Goal: Navigation & Orientation: Find specific page/section

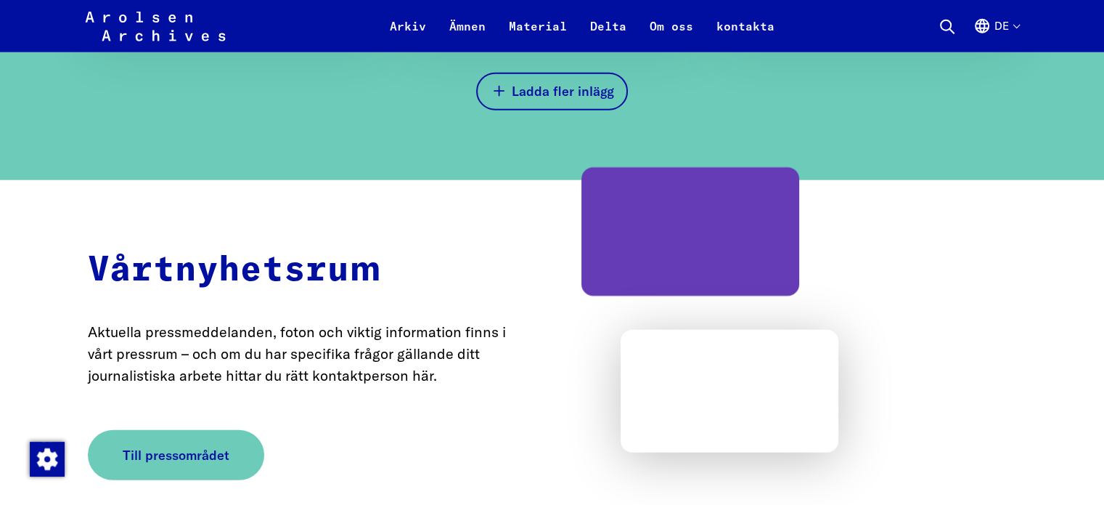
scroll to position [3775, 0]
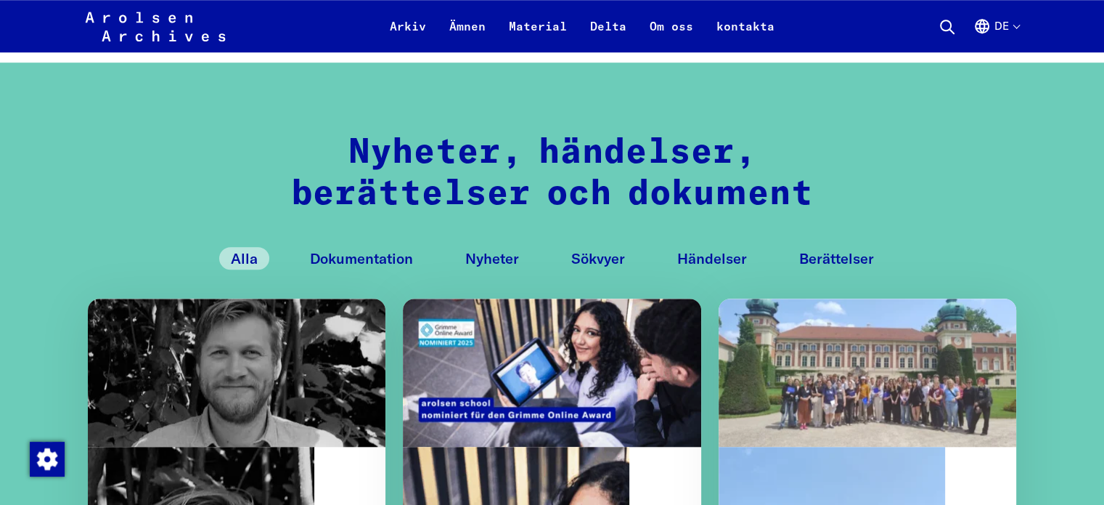
scroll to position [1234, 0]
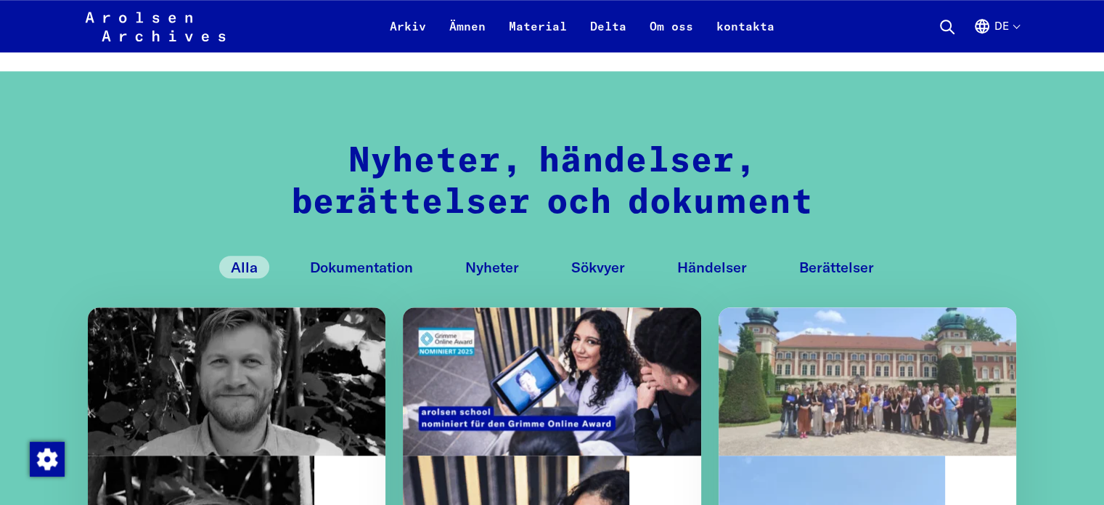
click at [844, 265] on font "Berättelser" at bounding box center [836, 267] width 75 height 18
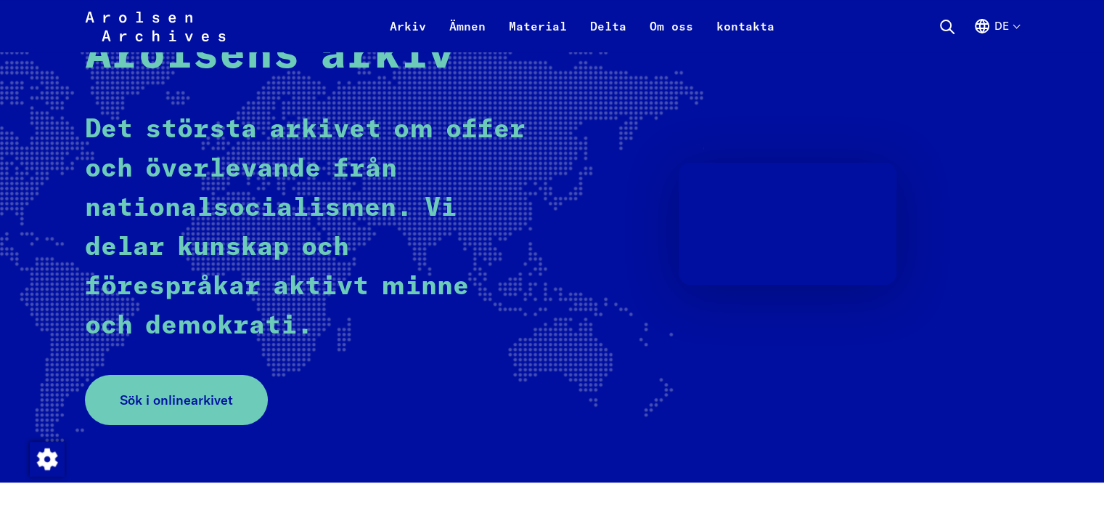
scroll to position [145, 0]
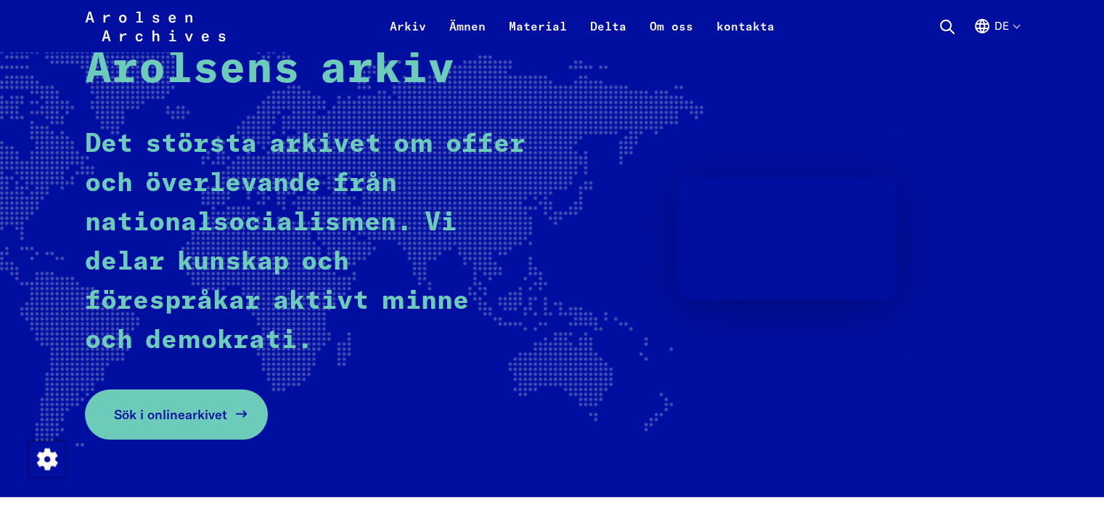
click at [174, 418] on font "Sök i onlinearkivet" at bounding box center [170, 414] width 113 height 17
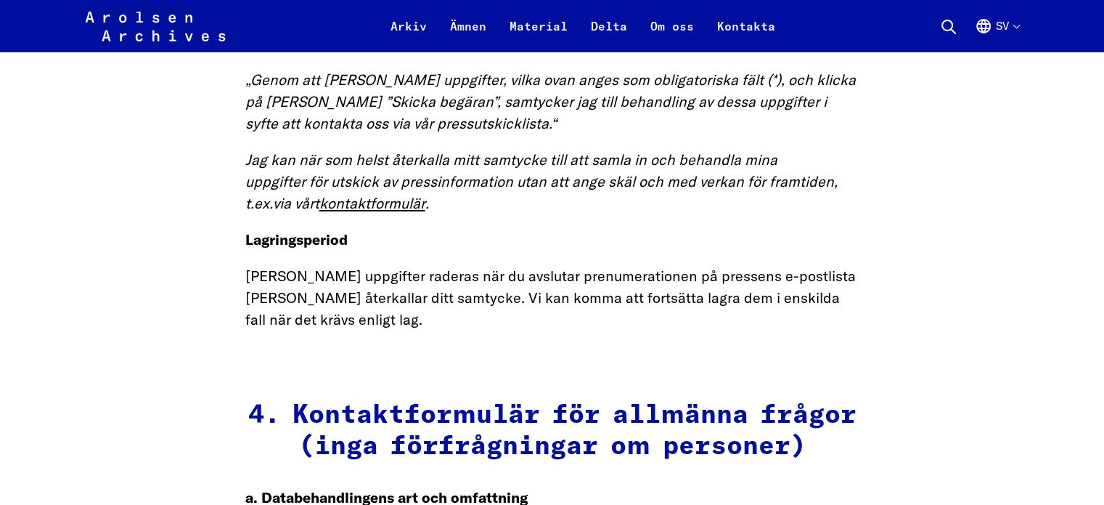
scroll to position [5010, 0]
